Goal: Task Accomplishment & Management: Manage account settings

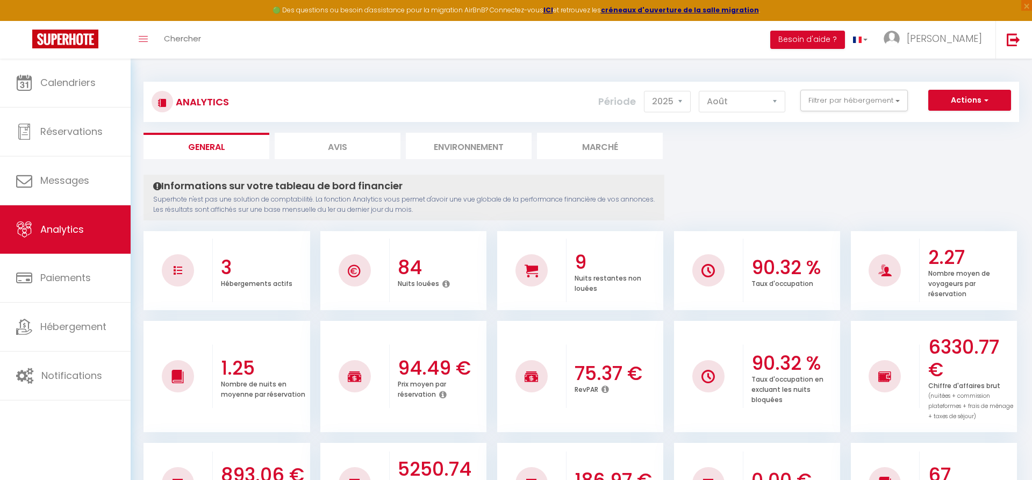
click at [70, 87] on span "Calendriers" at bounding box center [67, 82] width 55 height 13
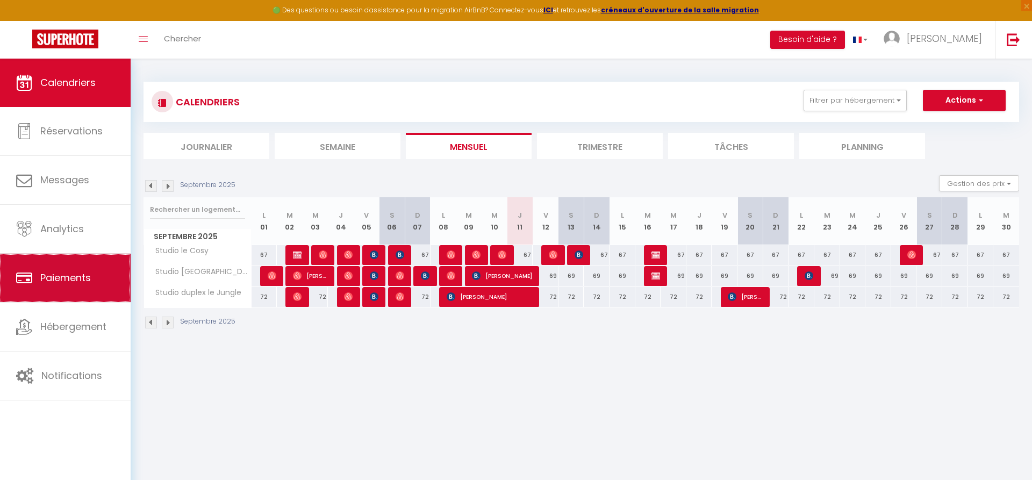
click at [75, 275] on span "Paiements" at bounding box center [65, 277] width 51 height 13
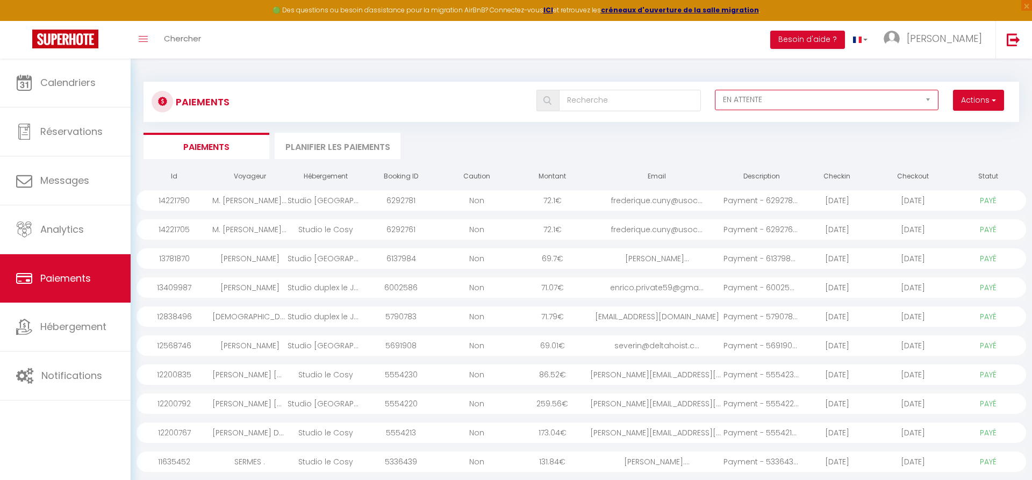
click option "EN ATTENTE" at bounding box center [0, 0] width 0 height 0
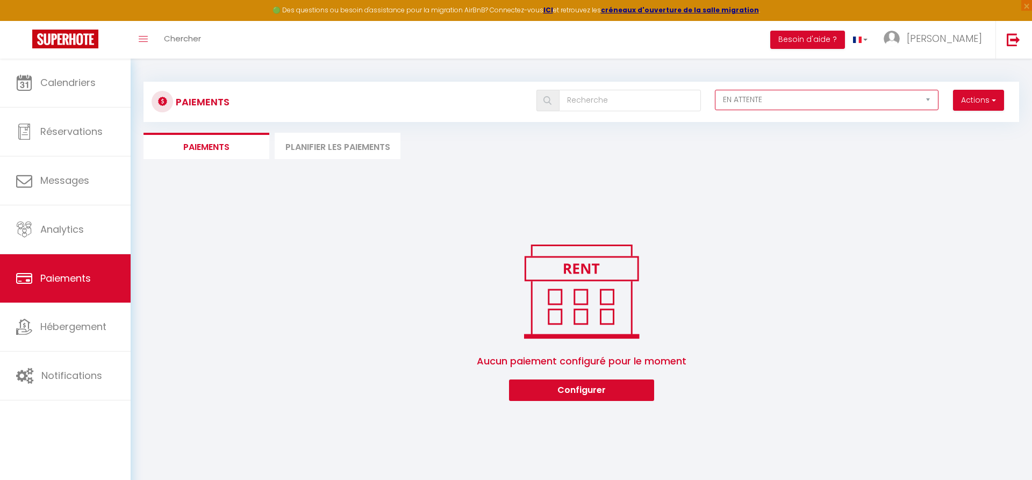
click at [715, 90] on select "EN ATTENTE PAYÉ TOUS LES PAIEMENTS" at bounding box center [827, 100] width 224 height 20
click option "PAYÉ" at bounding box center [0, 0] width 0 height 0
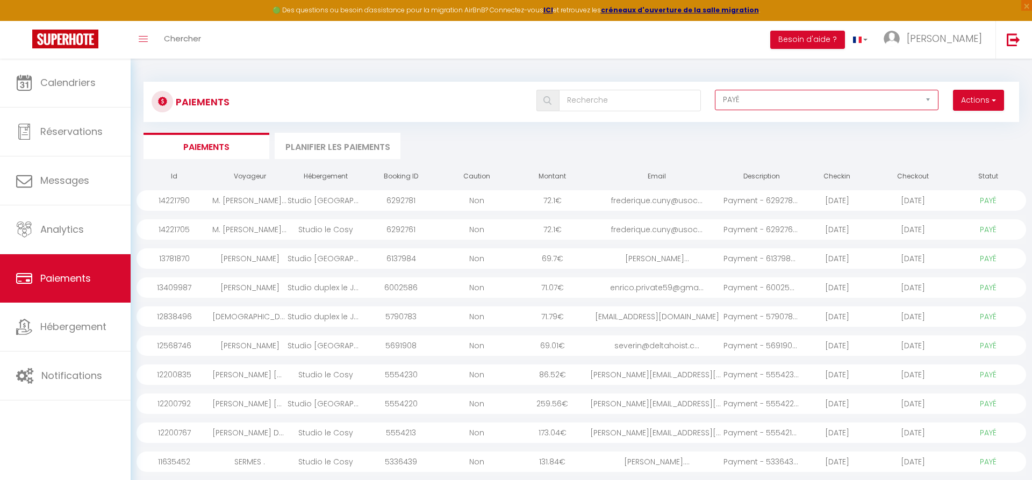
click at [715, 90] on select "EN ATTENTE PAYÉ TOUS LES PAIEMENTS" at bounding box center [827, 100] width 224 height 20
select select "2"
click option "TOUS LES PAIEMENTS" at bounding box center [0, 0] width 0 height 0
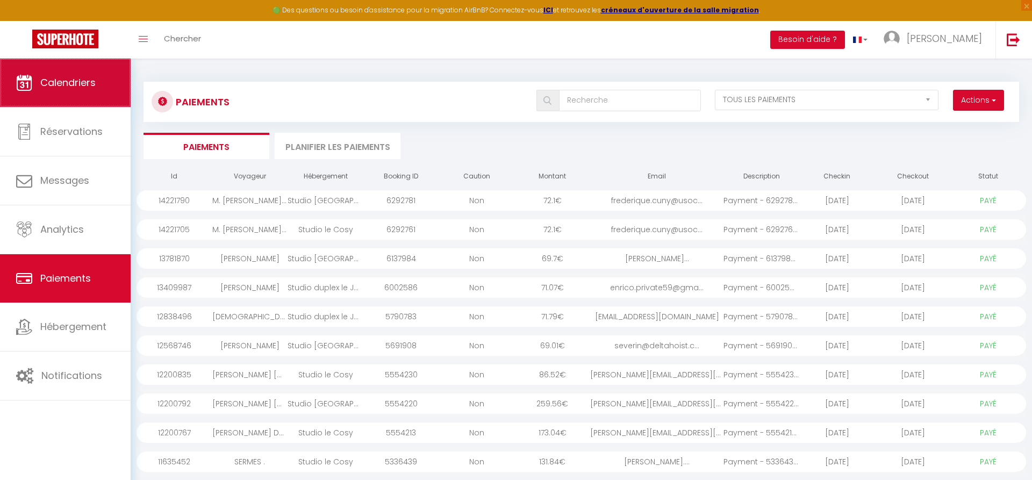
click at [65, 81] on span "Calendriers" at bounding box center [67, 82] width 55 height 13
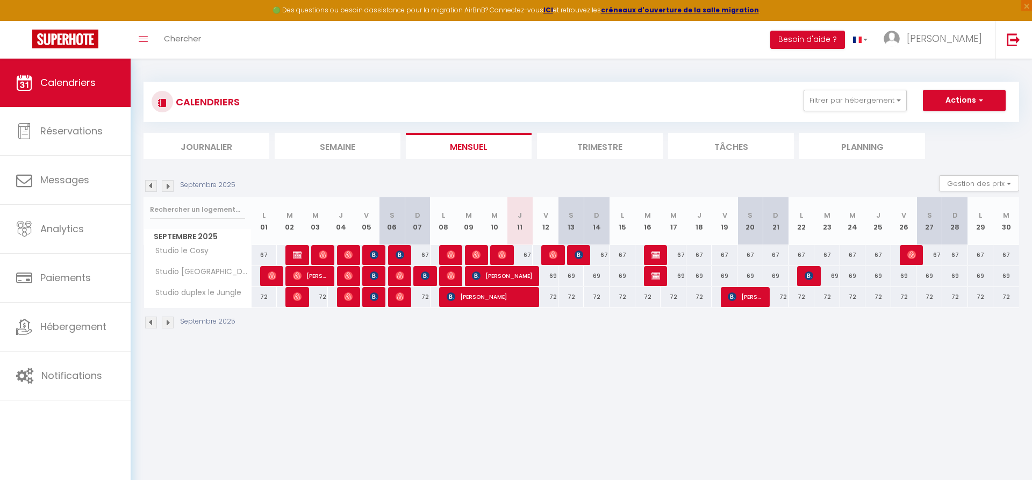
click at [603, 145] on li "Trimestre" at bounding box center [600, 146] width 126 height 26
